Goal: Task Accomplishment & Management: Manage account settings

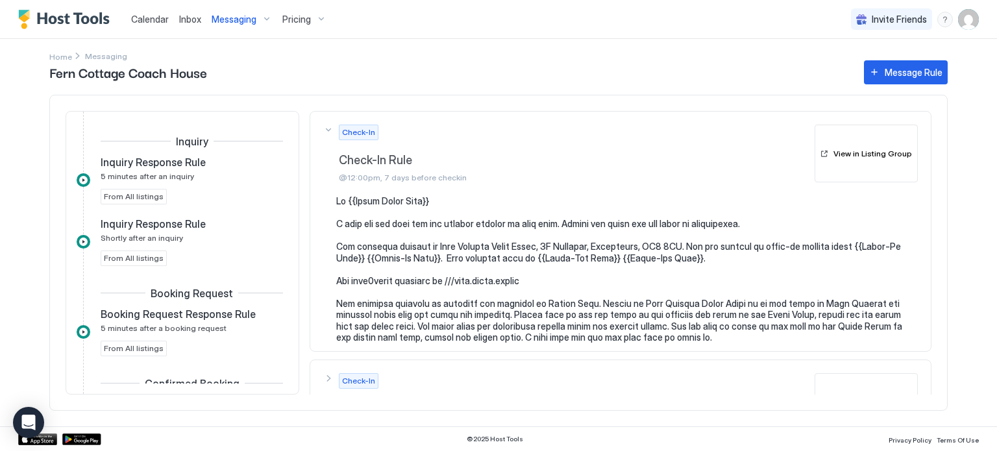
scroll to position [442, 0]
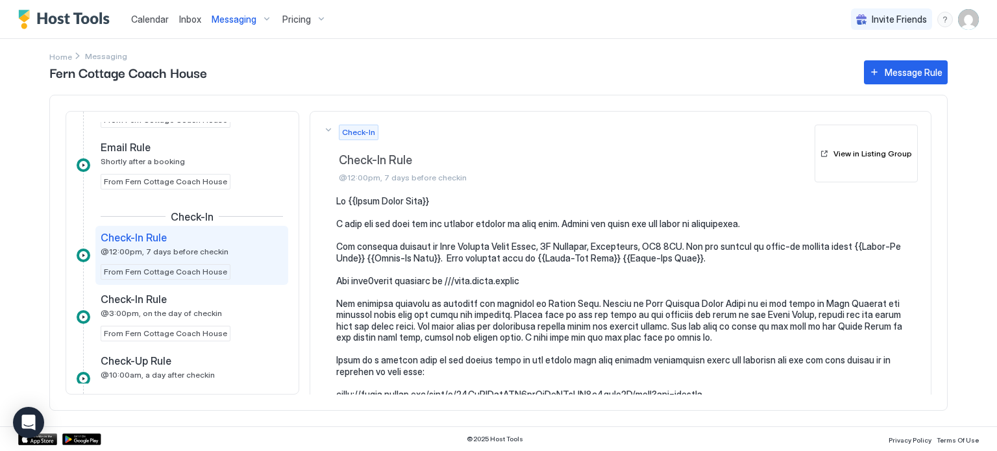
click at [971, 16] on img "User profile" at bounding box center [968, 19] width 21 height 21
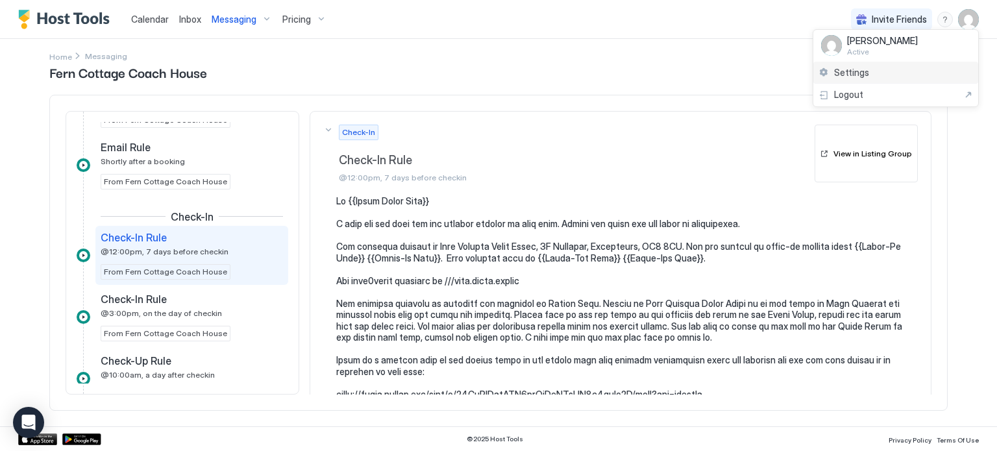
click at [890, 68] on div "Settings" at bounding box center [896, 73] width 165 height 23
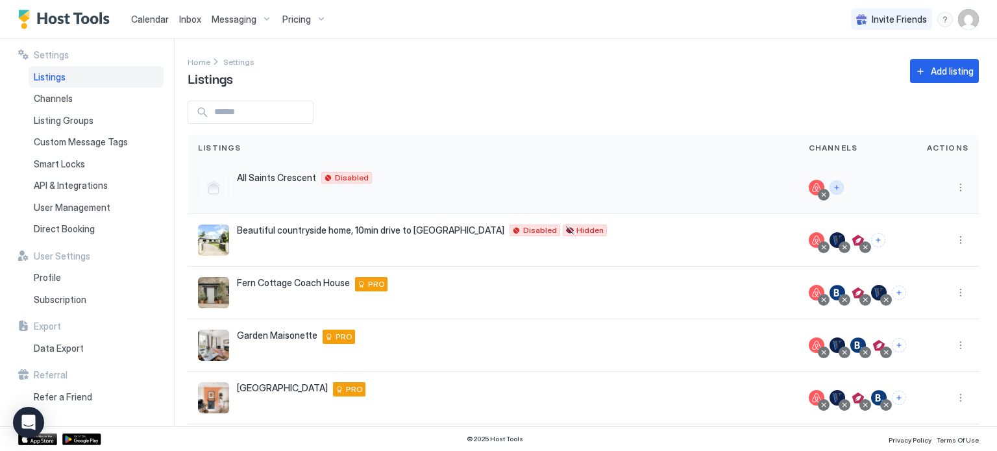
click at [841, 186] on button "Connect channels" at bounding box center [837, 188] width 14 height 14
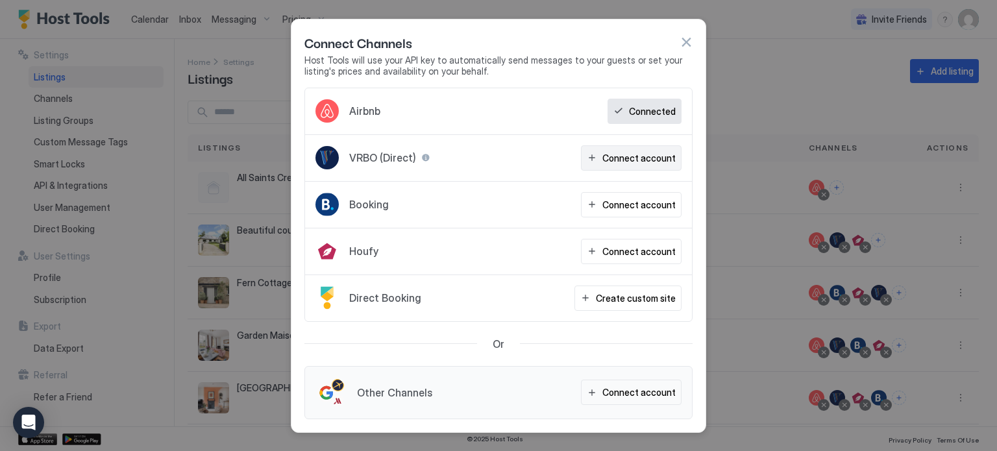
click at [623, 162] on div "Connect account" at bounding box center [639, 158] width 73 height 14
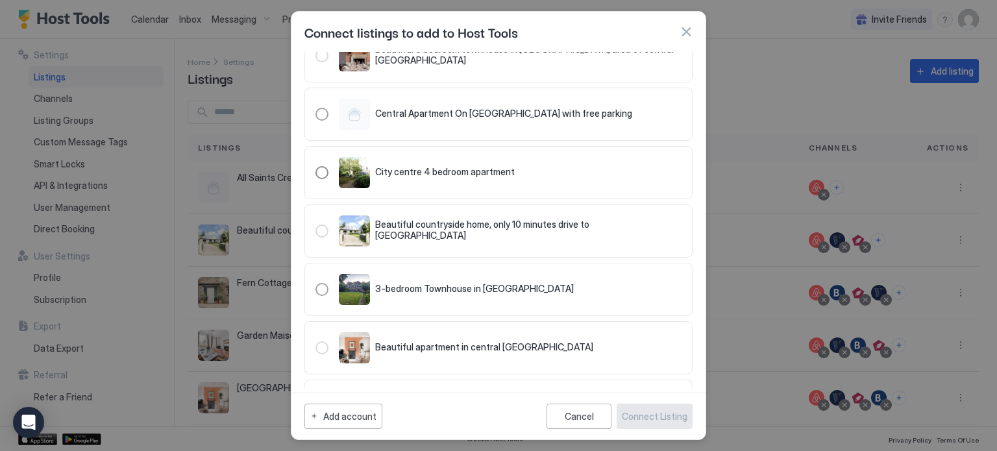
scroll to position [390, 0]
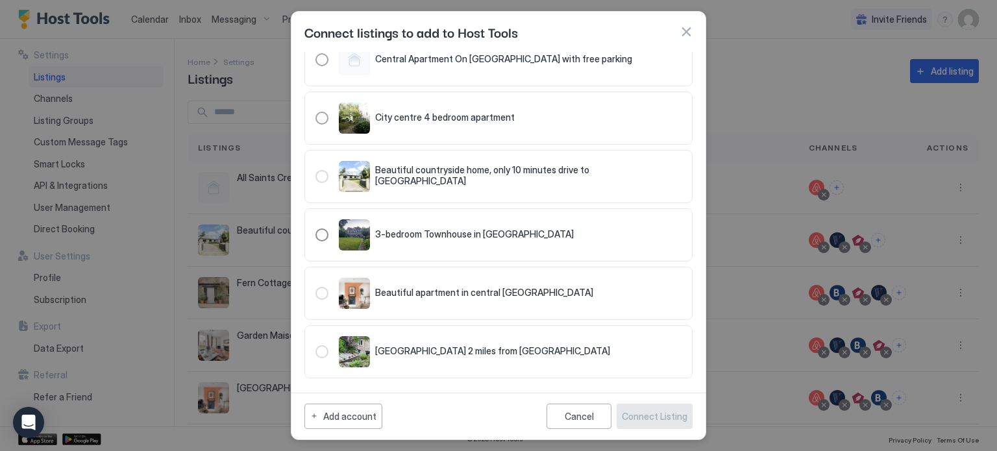
click at [321, 232] on div "321.4781451.5355618" at bounding box center [322, 235] width 13 height 13
click at [662, 418] on div "Connect Listing" at bounding box center [655, 417] width 66 height 14
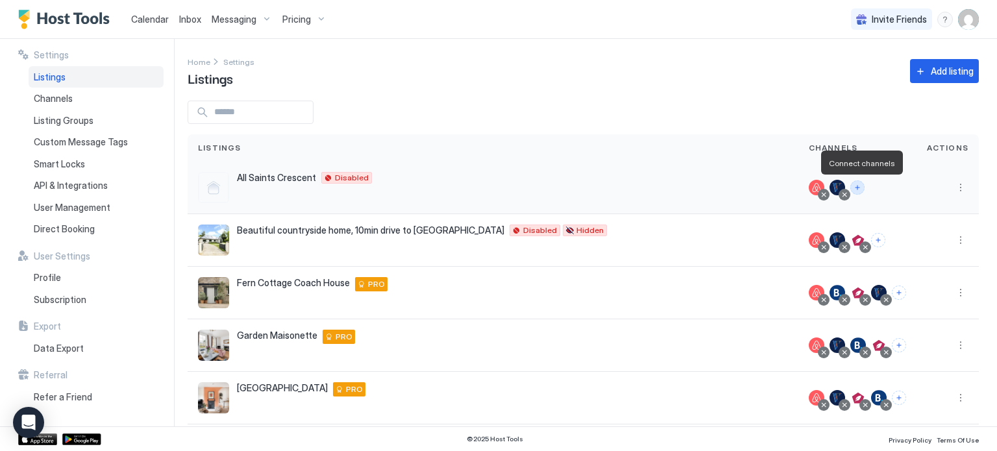
click at [861, 188] on button "Connect channels" at bounding box center [858, 188] width 14 height 14
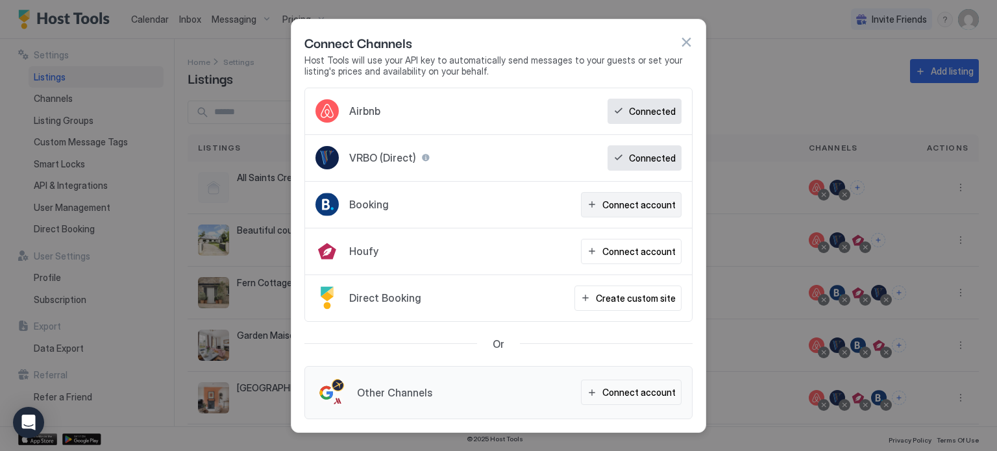
click at [625, 205] on div "Connect account" at bounding box center [639, 205] width 73 height 14
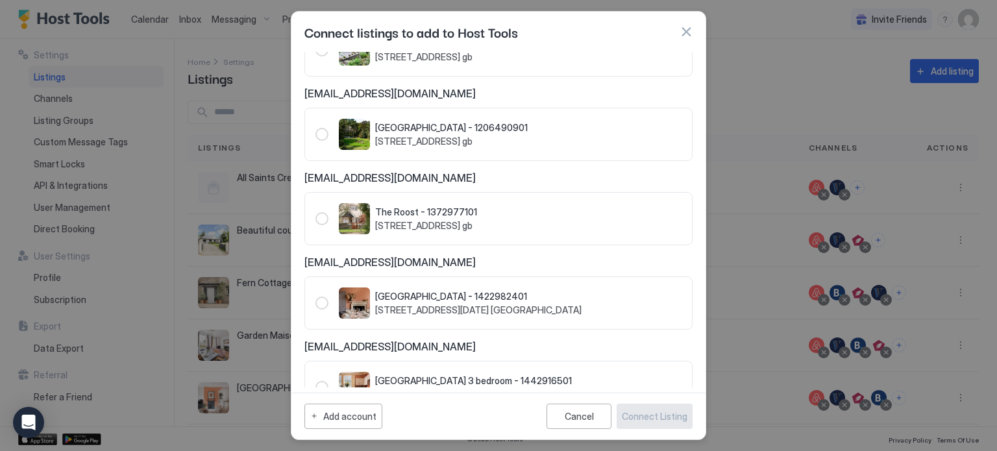
scroll to position [340, 0]
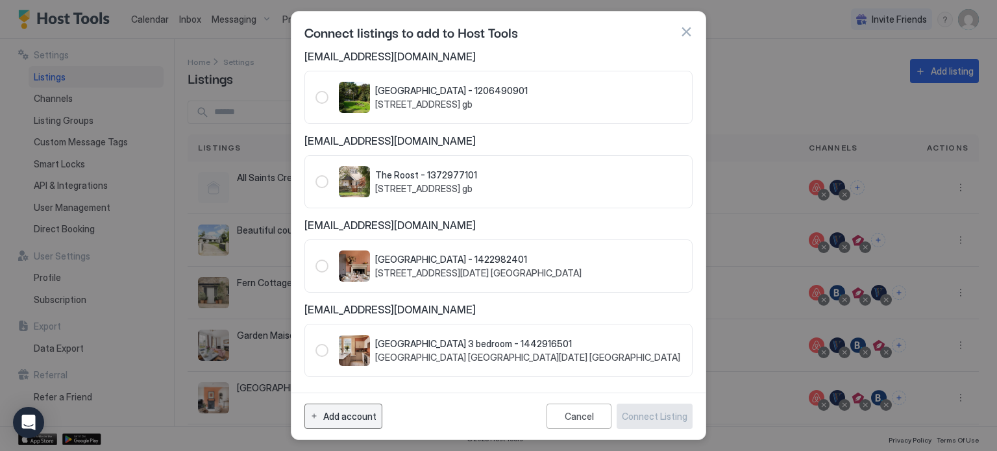
click at [335, 413] on div "Add account" at bounding box center [349, 417] width 53 height 14
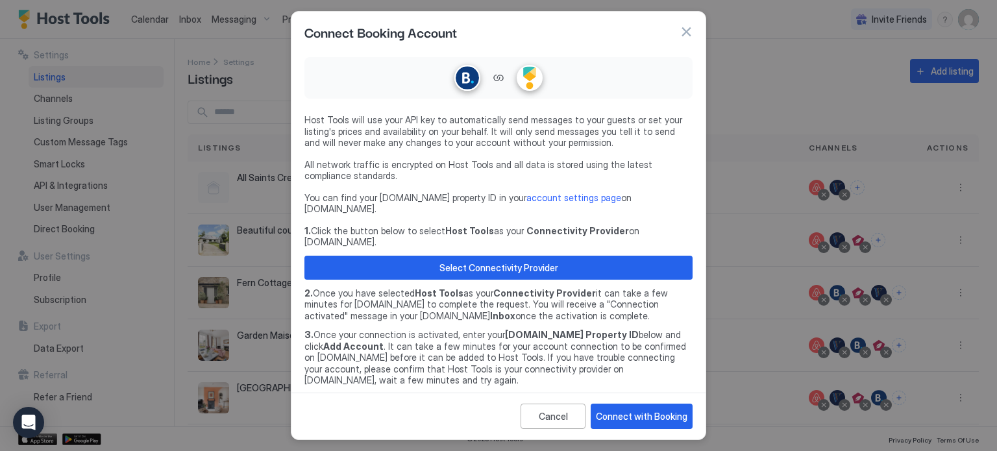
scroll to position [19, 0]
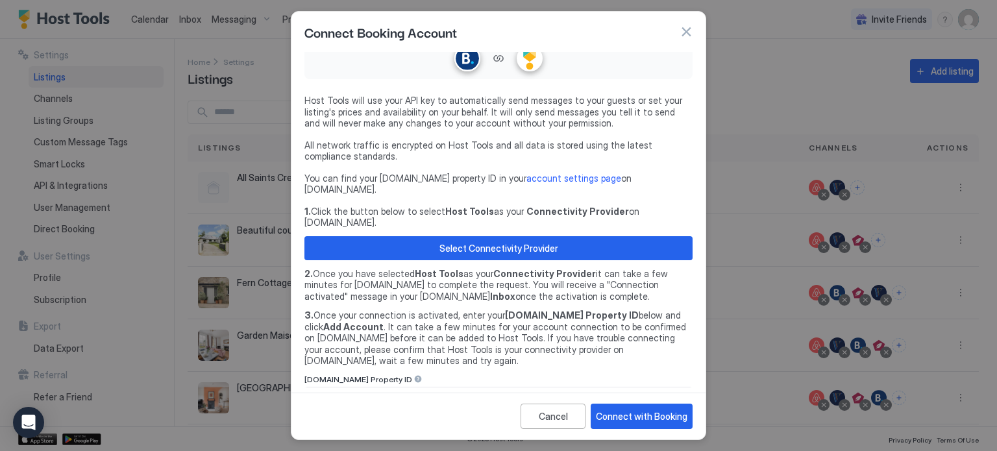
click at [345, 388] on input "Input Field" at bounding box center [498, 399] width 387 height 22
paste input "********"
type input "********"
click at [655, 419] on div "Connect with Booking" at bounding box center [642, 417] width 92 height 14
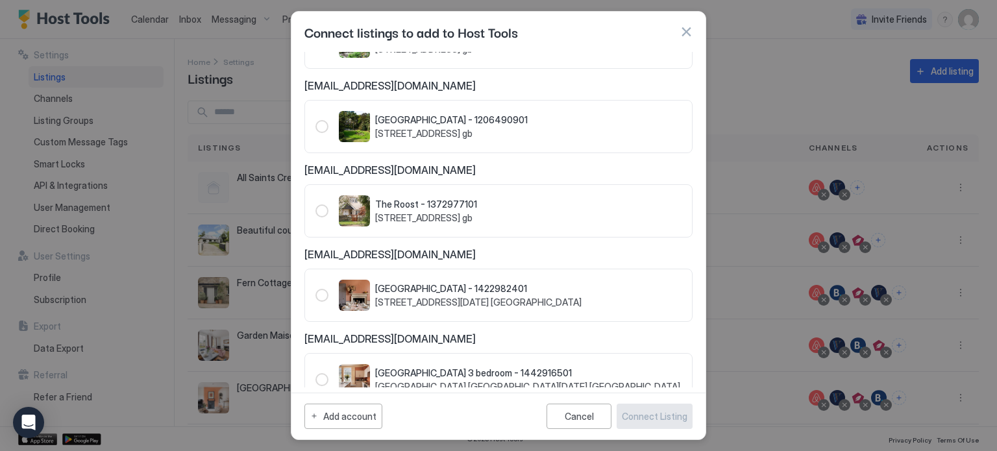
scroll to position [423, 0]
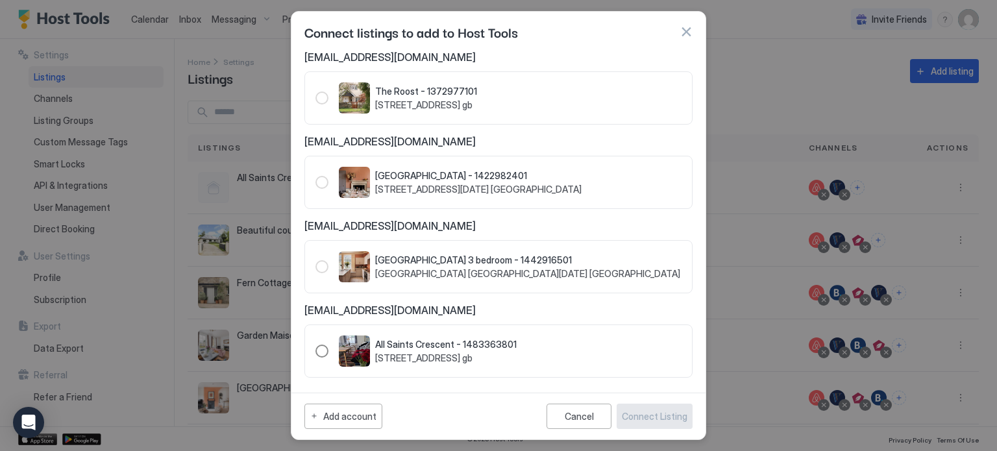
click at [323, 350] on div "1483363801" at bounding box center [322, 351] width 13 height 13
click at [664, 418] on div "Connect Listing" at bounding box center [655, 417] width 66 height 14
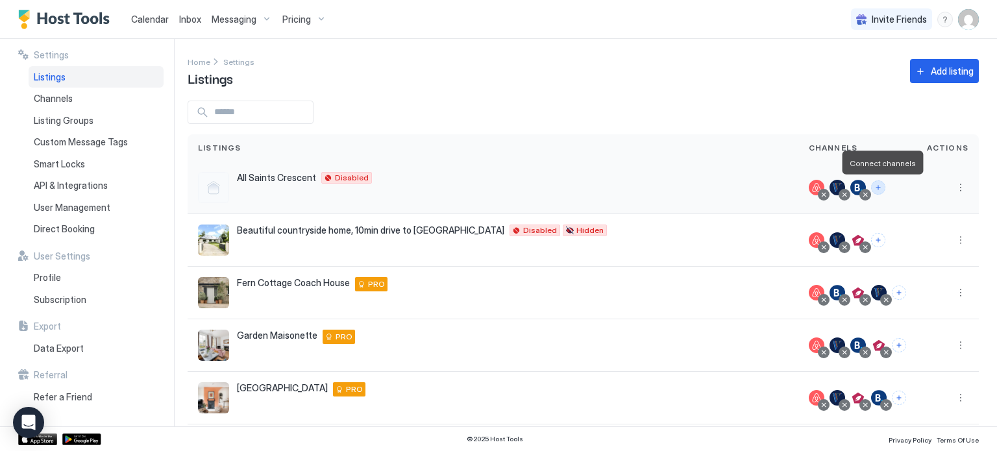
click at [878, 188] on button "Connect channels" at bounding box center [878, 188] width 14 height 14
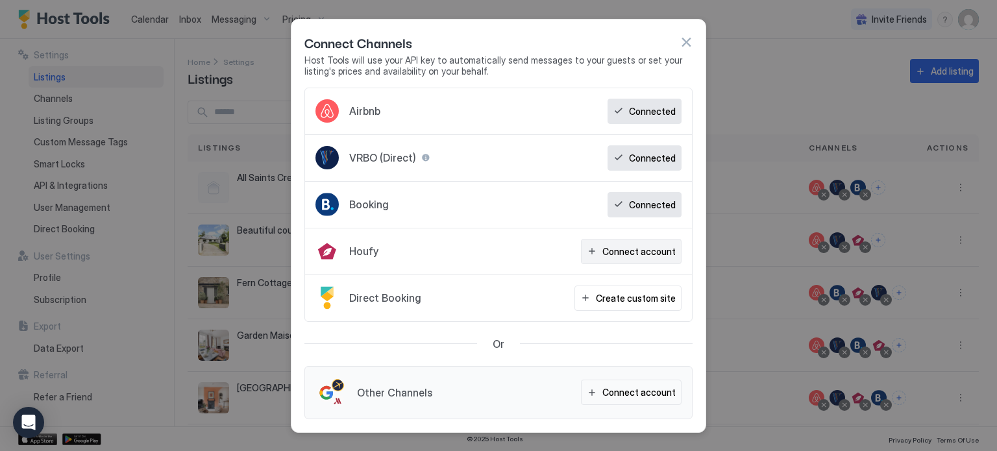
click at [671, 252] on div "Connect account" at bounding box center [639, 252] width 73 height 14
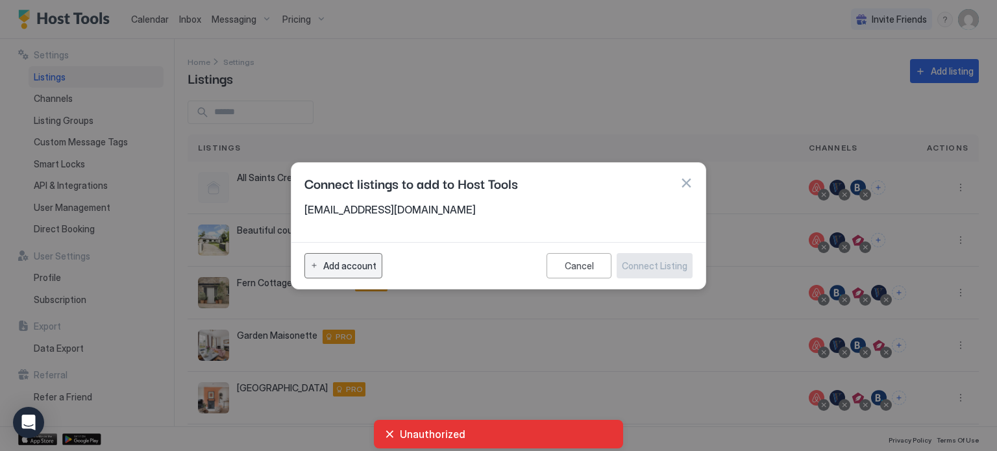
click at [365, 266] on div "Add account" at bounding box center [349, 266] width 53 height 14
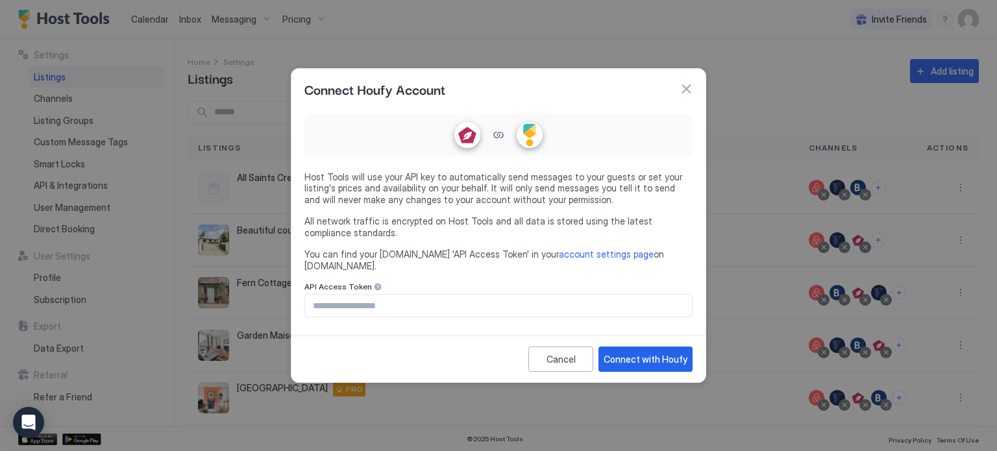
click at [474, 304] on input "Input Field" at bounding box center [498, 306] width 387 height 22
paste input "**********"
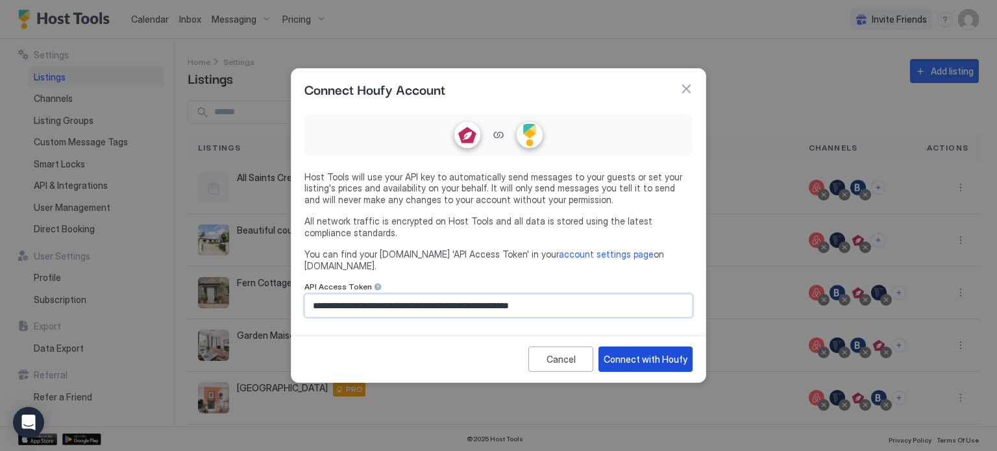
type input "**********"
click at [657, 358] on div "Connect with Houfy" at bounding box center [646, 360] width 84 height 14
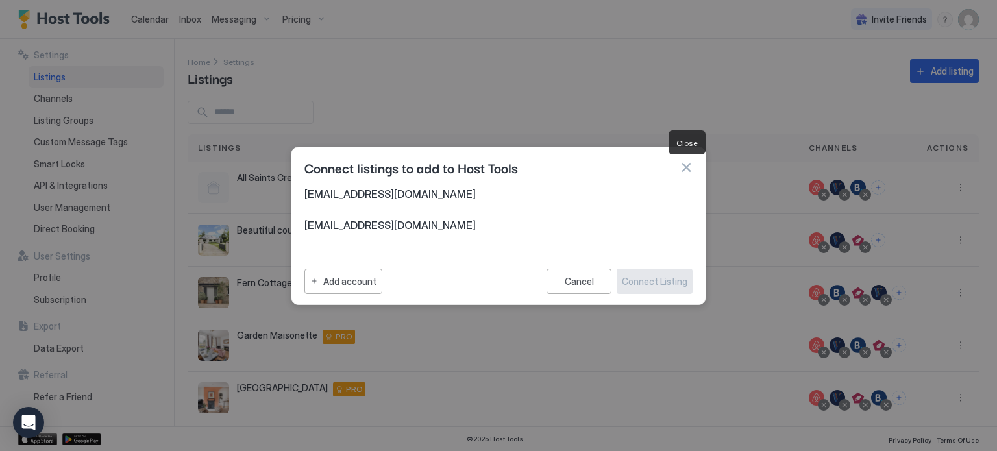
click at [687, 168] on button "button" at bounding box center [686, 167] width 13 height 13
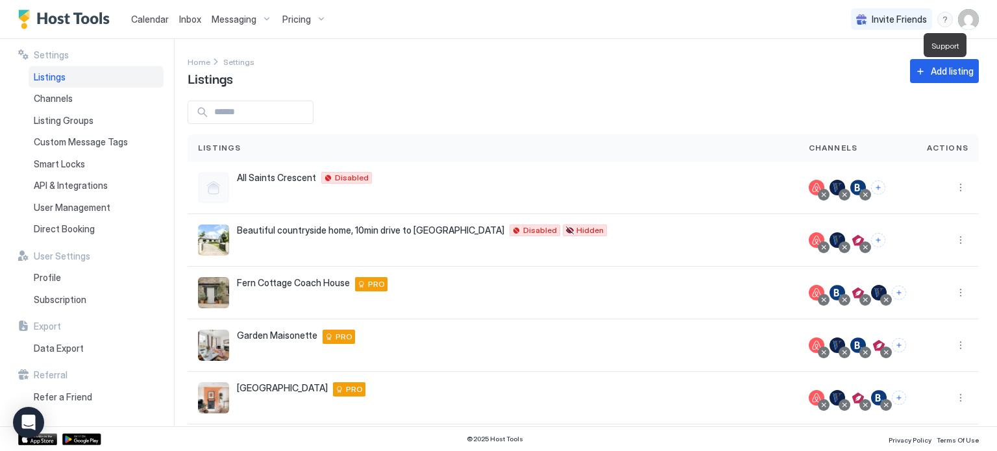
click at [949, 19] on div "menu" at bounding box center [946, 20] width 16 height 16
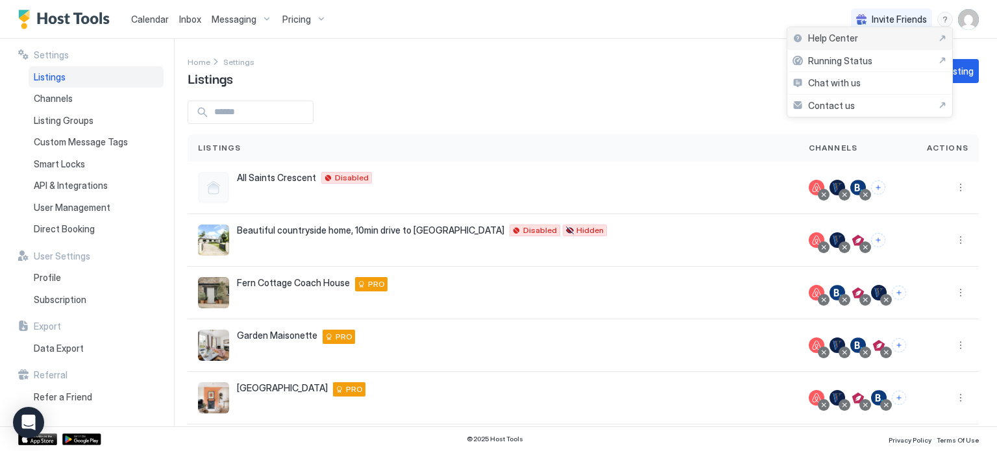
click at [848, 46] on div "Help Center" at bounding box center [870, 38] width 165 height 23
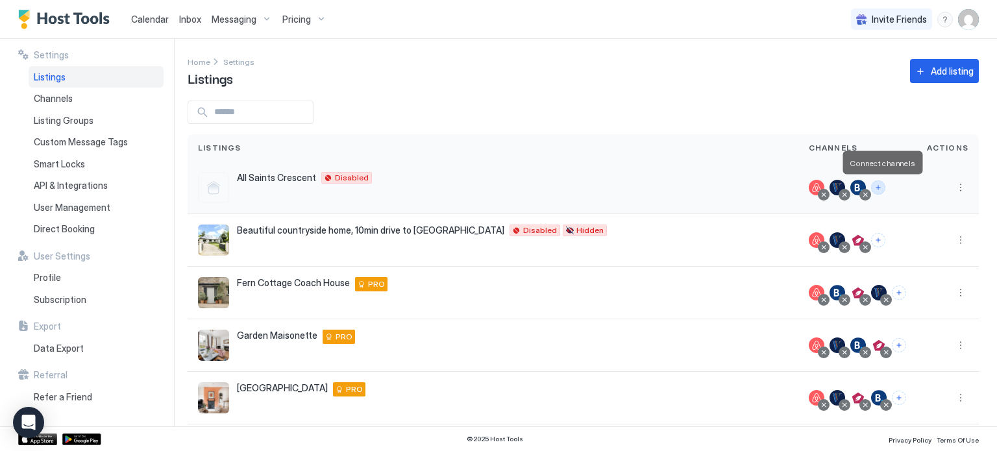
click at [879, 187] on button "Connect channels" at bounding box center [878, 188] width 14 height 14
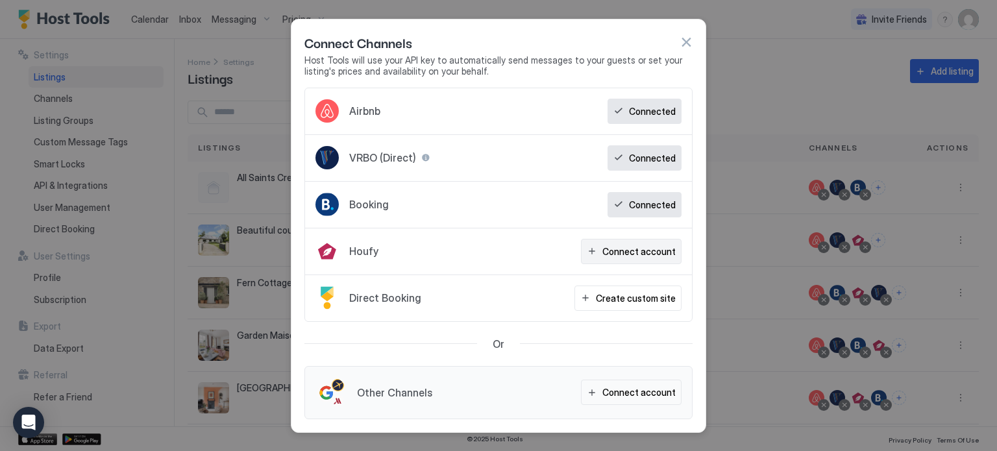
click at [629, 250] on div "Connect account" at bounding box center [639, 252] width 73 height 14
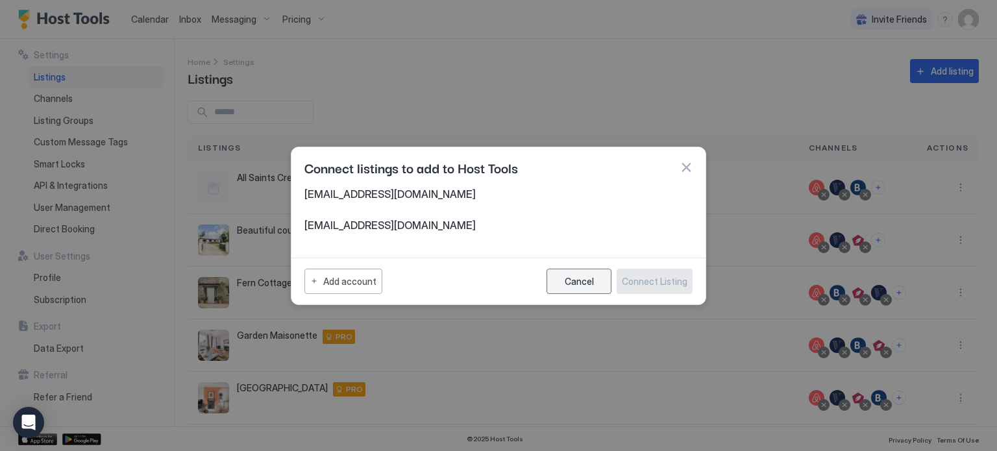
click at [585, 278] on div "Cancel" at bounding box center [579, 281] width 29 height 11
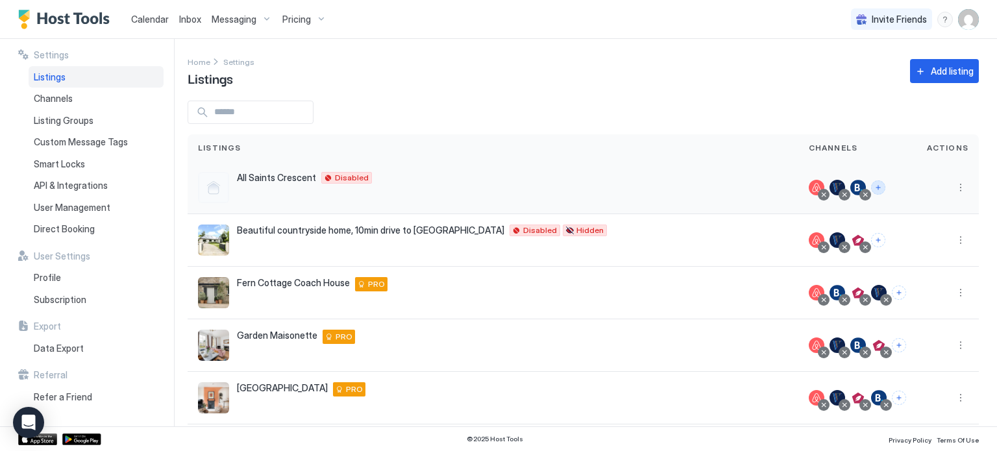
click at [881, 186] on button "Connect channels" at bounding box center [878, 188] width 14 height 14
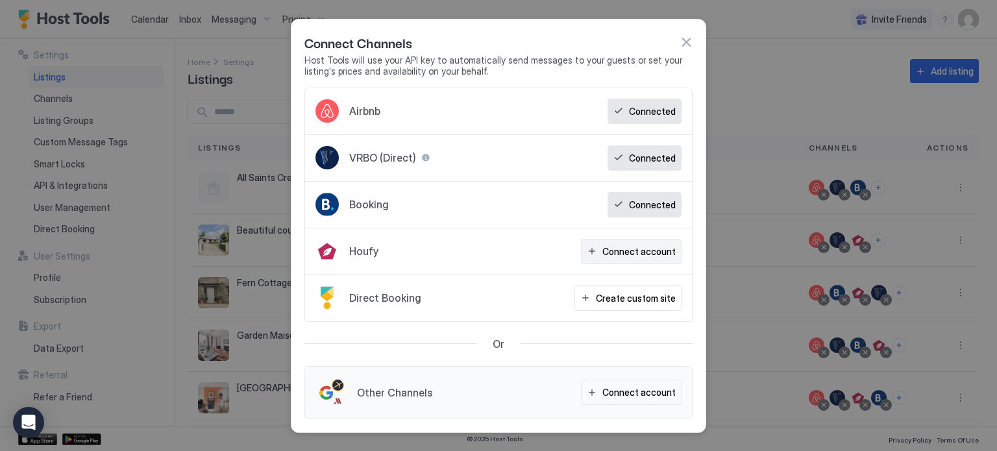
click at [626, 247] on div "Connect account" at bounding box center [639, 252] width 73 height 14
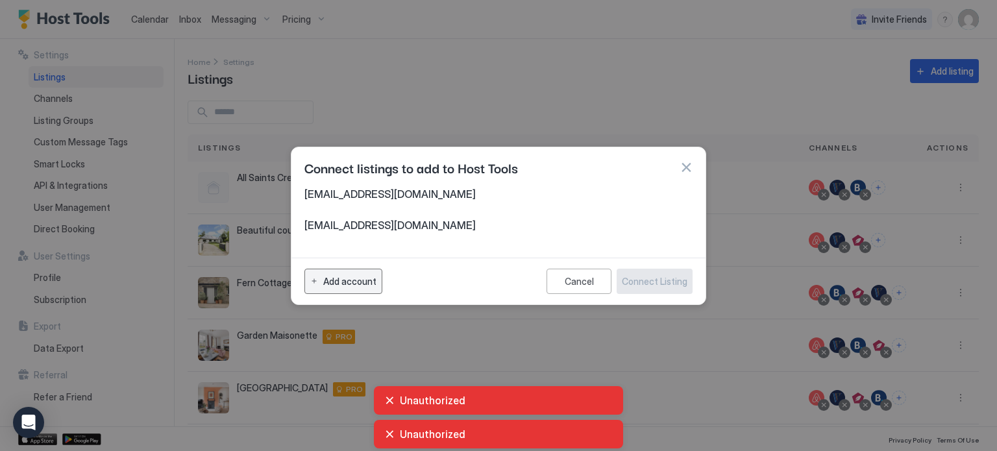
click at [370, 279] on div "Add account" at bounding box center [349, 282] width 53 height 14
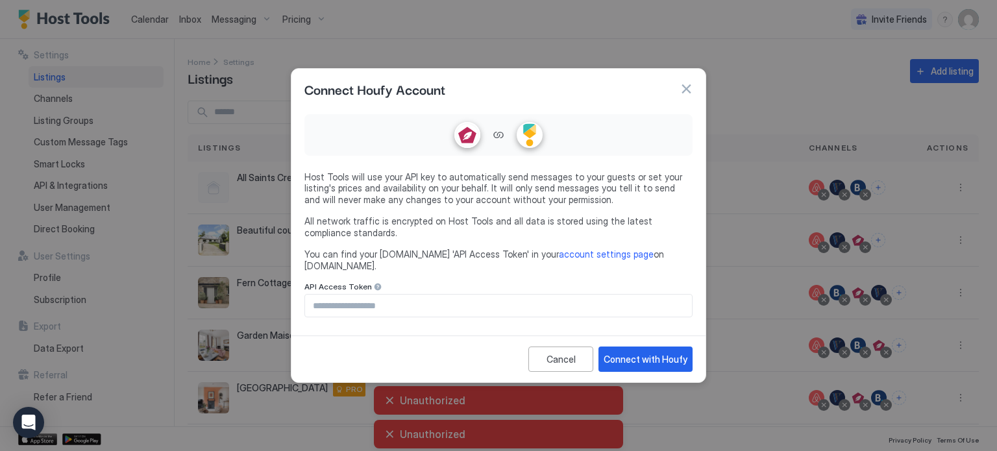
click at [532, 305] on input "Input Field" at bounding box center [498, 306] width 387 height 22
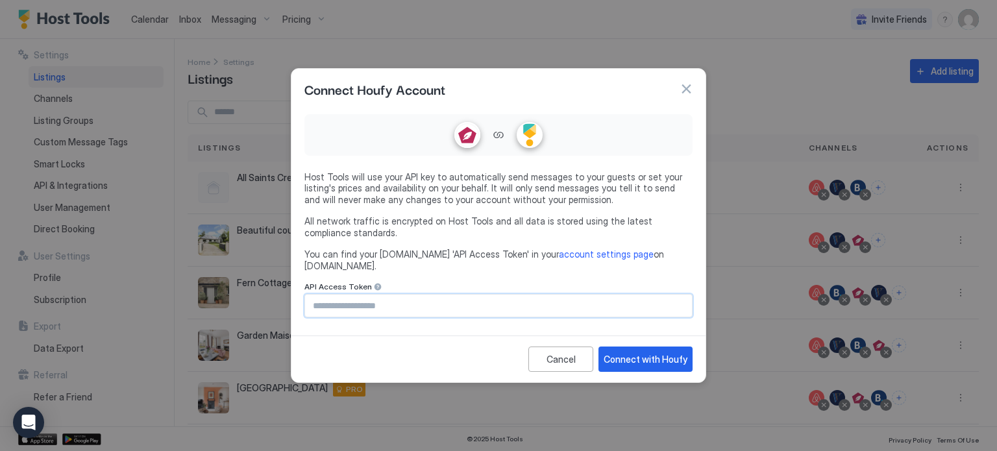
paste input "**********"
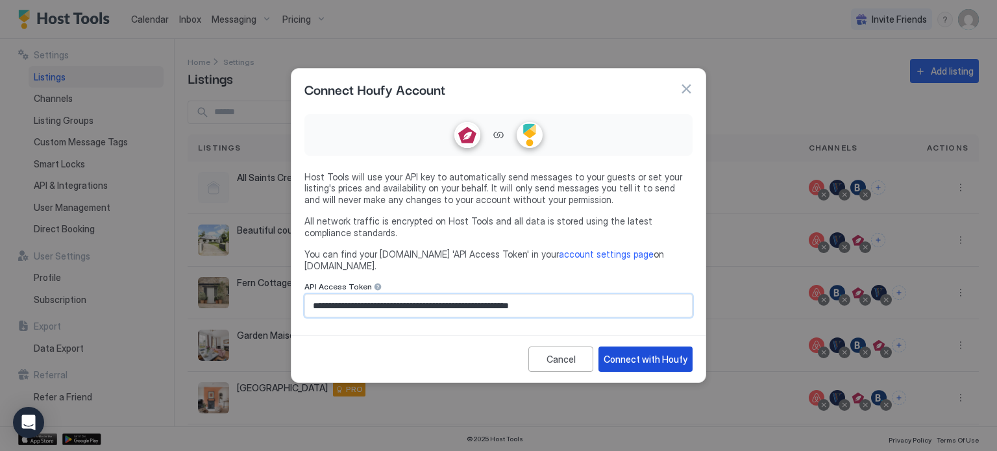
type input "**********"
click at [660, 353] on div "Connect with Houfy" at bounding box center [646, 360] width 84 height 14
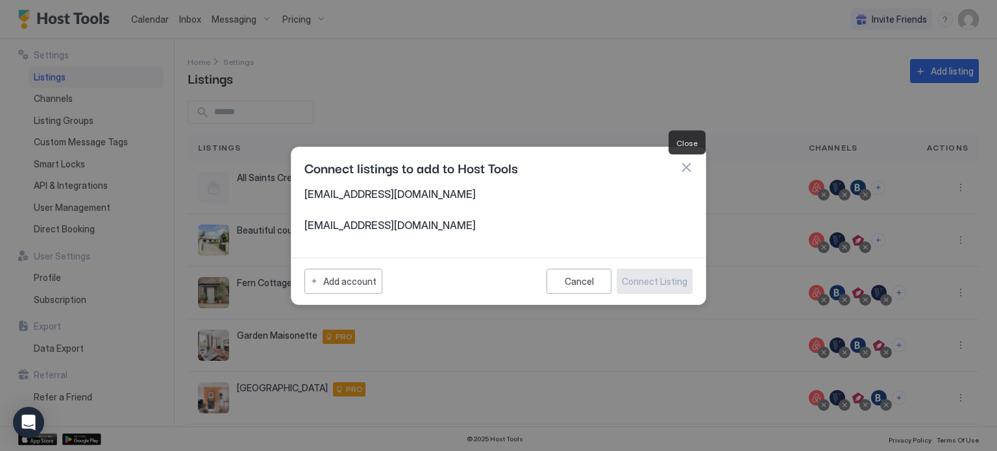
click at [684, 166] on button "button" at bounding box center [686, 167] width 13 height 13
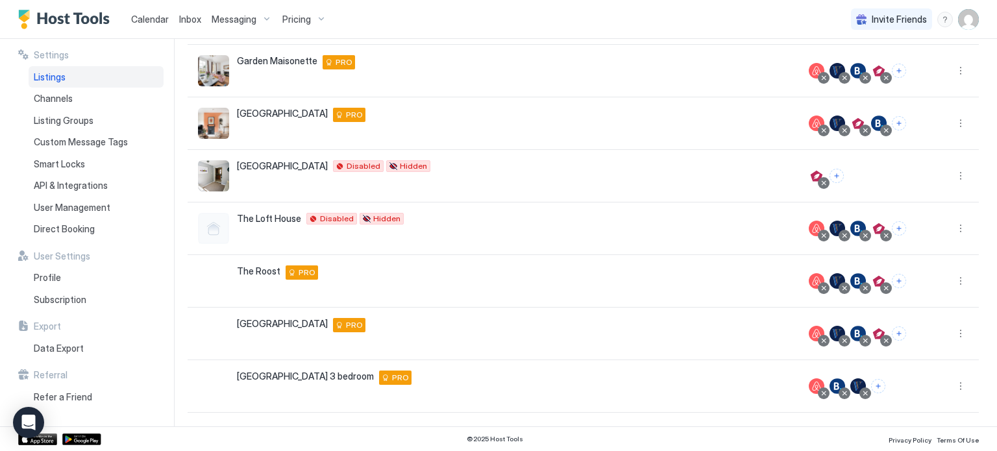
scroll to position [0, 0]
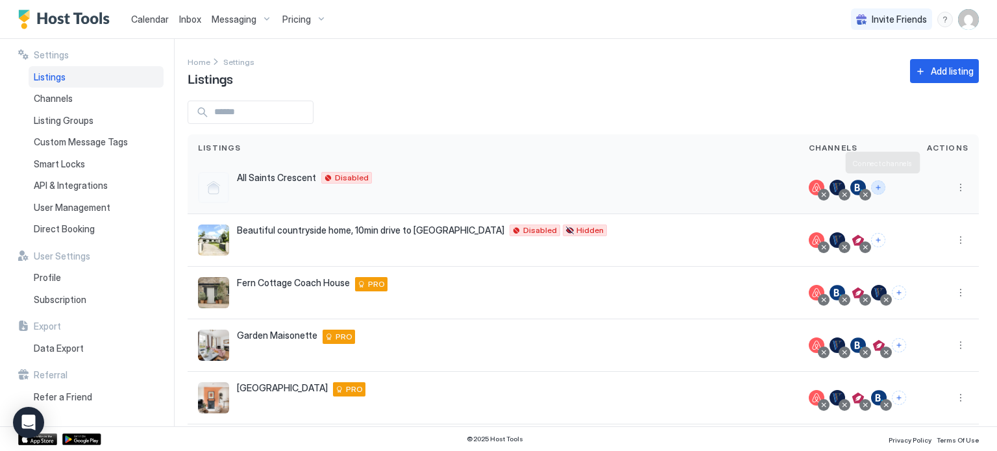
click at [879, 190] on button "Connect channels" at bounding box center [878, 188] width 14 height 14
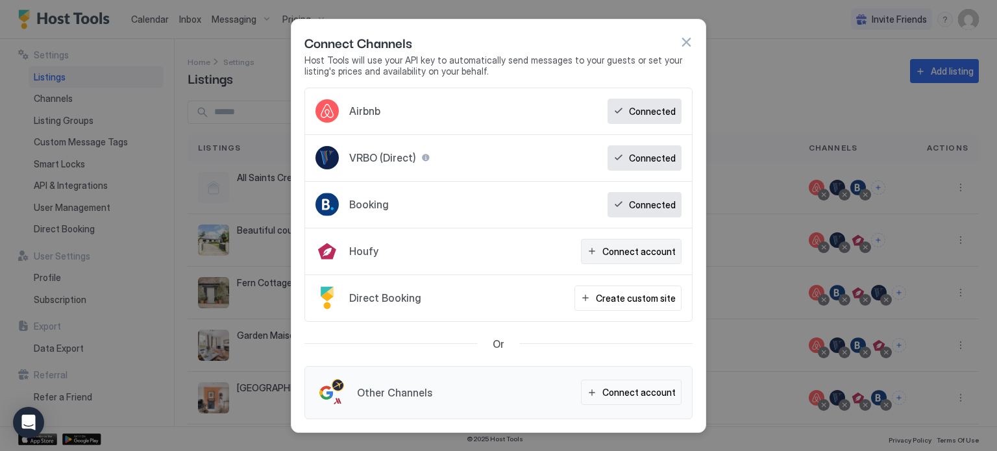
click at [617, 248] on div "Connect account" at bounding box center [639, 252] width 73 height 14
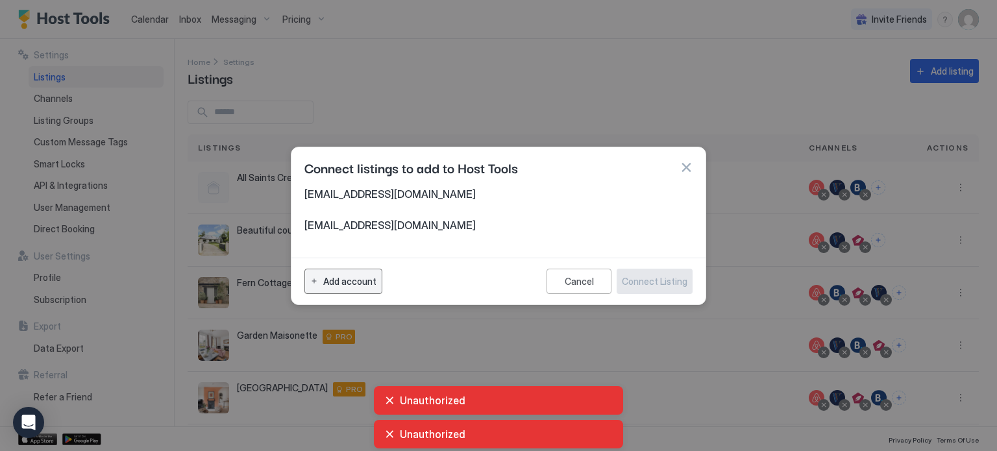
click at [364, 269] on button "Add account" at bounding box center [344, 281] width 78 height 25
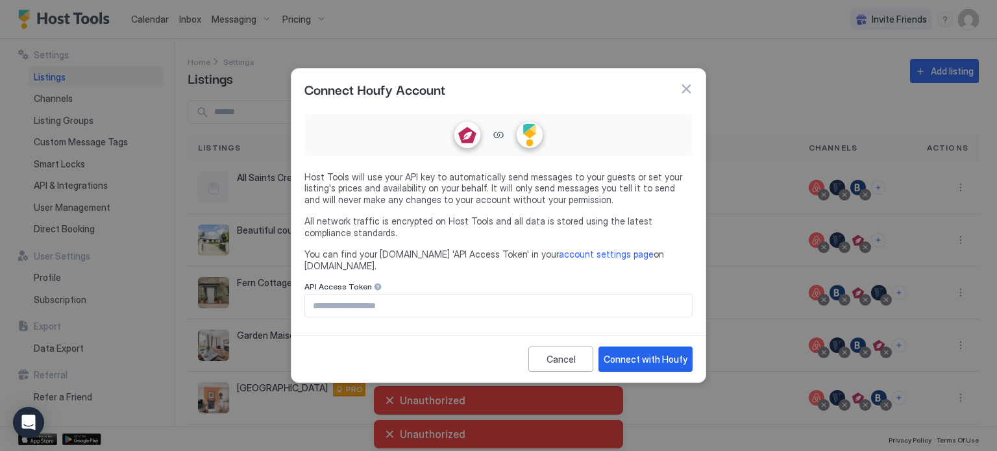
click at [433, 303] on input "Input Field" at bounding box center [498, 306] width 387 height 22
paste input "**********"
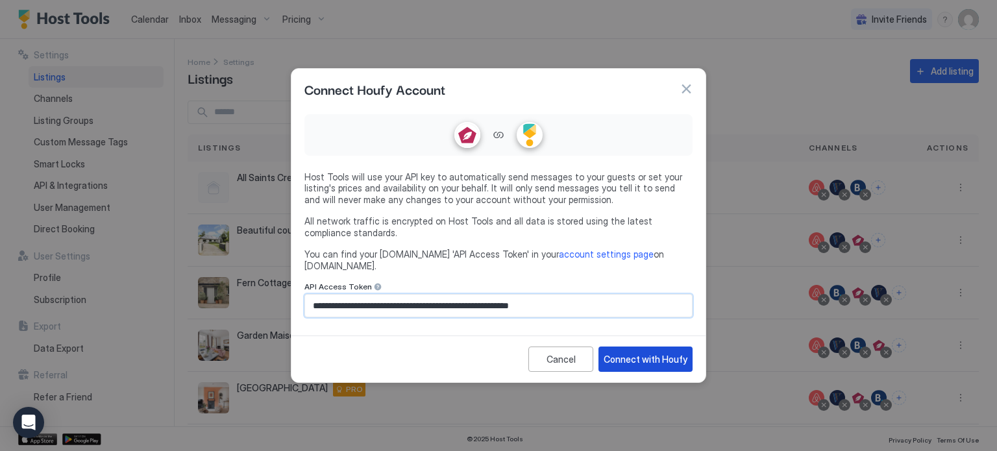
type input "**********"
click at [641, 353] on div "Connect with Houfy" at bounding box center [646, 360] width 84 height 14
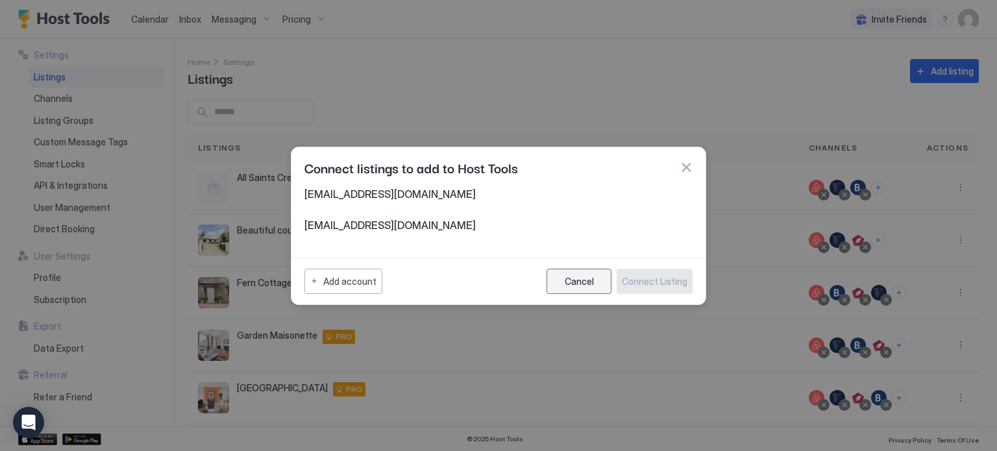
click at [599, 283] on button "Cancel" at bounding box center [579, 281] width 65 height 25
